Goal: Check status: Check status

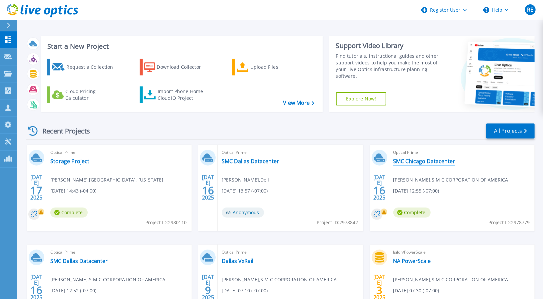
click at [412, 163] on link "SMC Chicago Datacenter" at bounding box center [425, 161] width 62 height 7
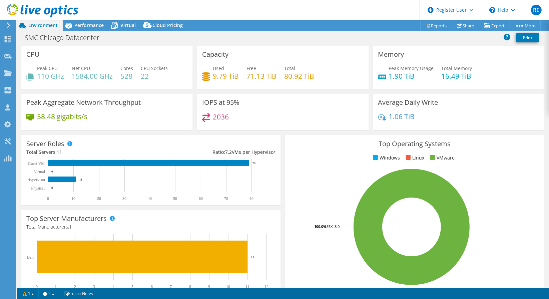
select select "USD"
click at [83, 26] on span "Performance" at bounding box center [88, 25] width 29 height 6
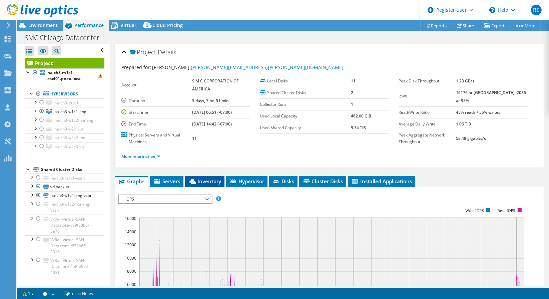
click at [200, 178] on span "Inventory" at bounding box center [204, 181] width 33 height 7
